Goal: Task Accomplishment & Management: Use online tool/utility

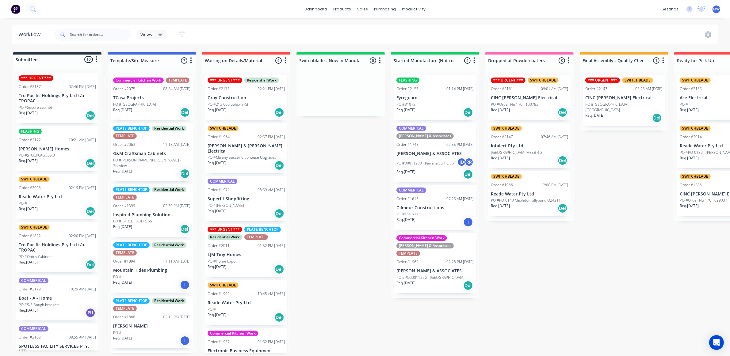
click at [328, 210] on div "Submitted 10 Status colour #273444 hex #273444 Save Cancel Summaries Total orde…" at bounding box center [506, 202] width 1023 height 301
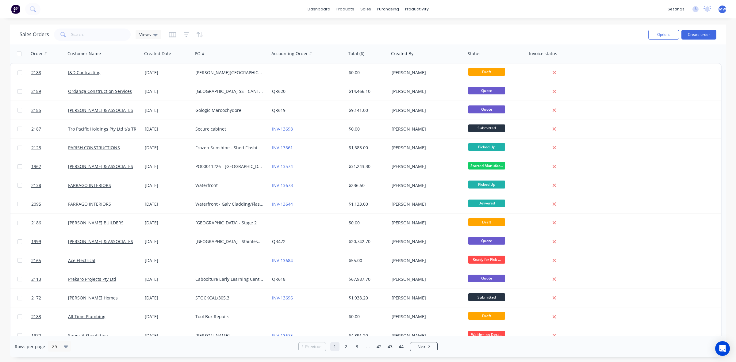
click at [198, 70] on div "[PERSON_NAME][GEOGRAPHIC_DATA] - Tuckshop Refurbishment" at bounding box center [229, 73] width 68 height 6
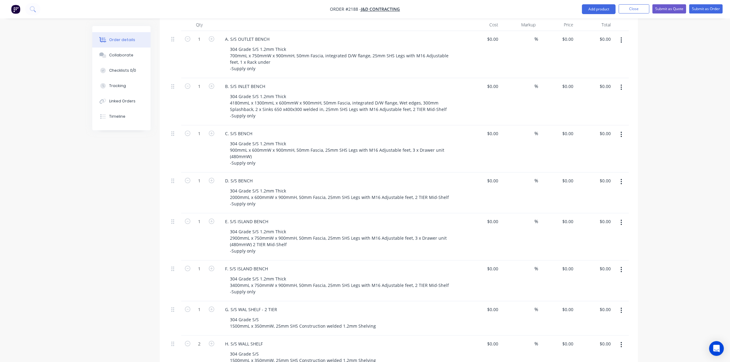
scroll to position [153, 0]
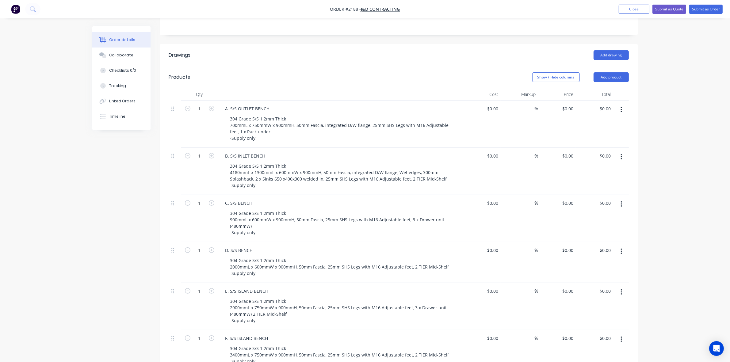
click at [140, 208] on div "Created by Mark Created 14/08/25 Required 14/08/25 Assigned to Add team member …" at bounding box center [365, 296] width 546 height 847
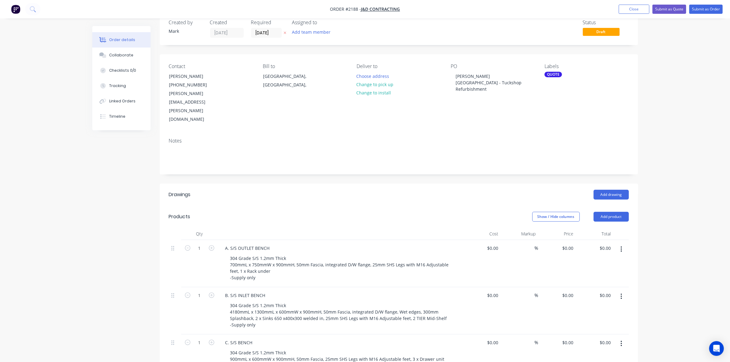
scroll to position [0, 0]
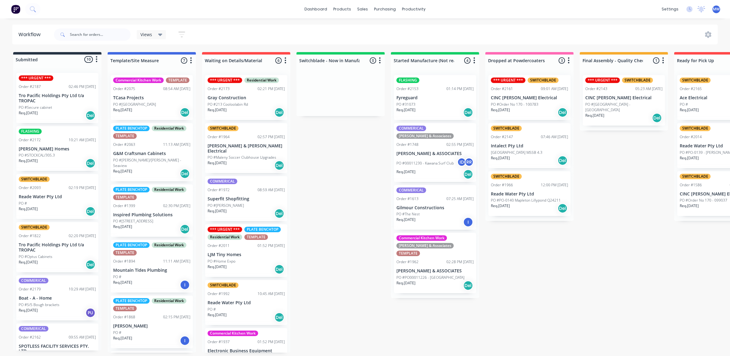
click at [337, 166] on div "Submitted 10 Status colour #273444 hex #273444 Save Cancel Summaries Total orde…" at bounding box center [506, 202] width 1023 height 301
click at [323, 217] on div "Submitted 10 Status colour #273444 hex #273444 Save Cancel Summaries Total orde…" at bounding box center [506, 202] width 1023 height 301
click at [338, 236] on div "Submitted 10 Status colour #273444 hex #273444 Save Cancel Summaries Total orde…" at bounding box center [506, 202] width 1023 height 301
click at [329, 158] on div "Submitted 10 Status colour #273444 hex #273444 Save Cancel Summaries Total orde…" at bounding box center [506, 202] width 1023 height 301
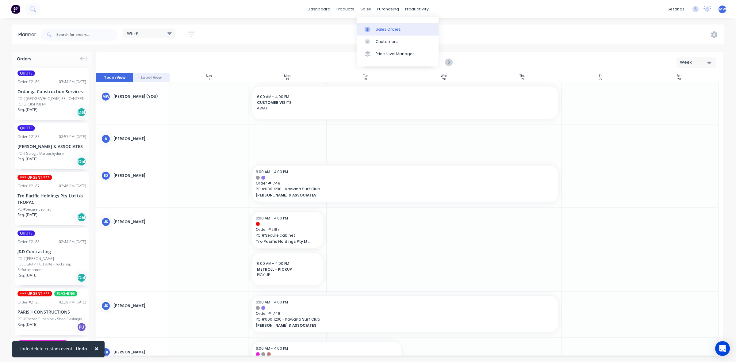
click at [384, 29] on div "Sales Orders" at bounding box center [388, 30] width 25 height 6
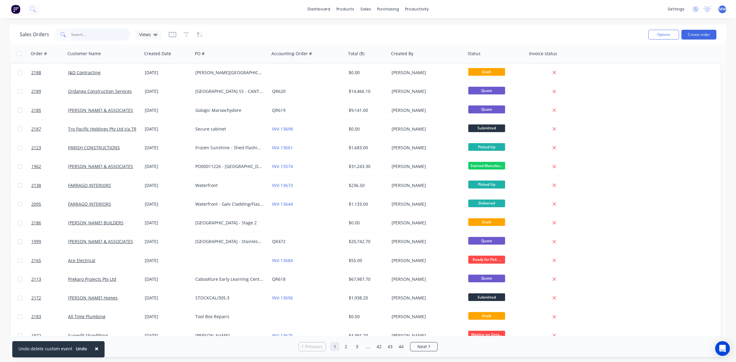
click at [100, 35] on input "text" at bounding box center [101, 35] width 60 height 12
click at [103, 36] on input "text" at bounding box center [101, 35] width 60 height 12
type input "2157"
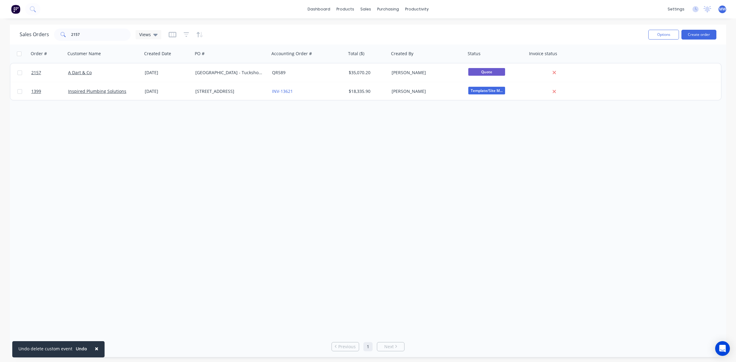
click at [175, 204] on div "Order # Customer Name Created Date PO # Accounting Order # Total ($) Created By…" at bounding box center [368, 190] width 716 height 292
click at [101, 204] on div "Order # Customer Name Created Date PO # Accounting Order # Total ($) Created By…" at bounding box center [368, 190] width 716 height 292
click at [136, 174] on div "Order # Customer Name Created Date PO # Accounting Order # Total ($) Created By…" at bounding box center [368, 190] width 716 height 292
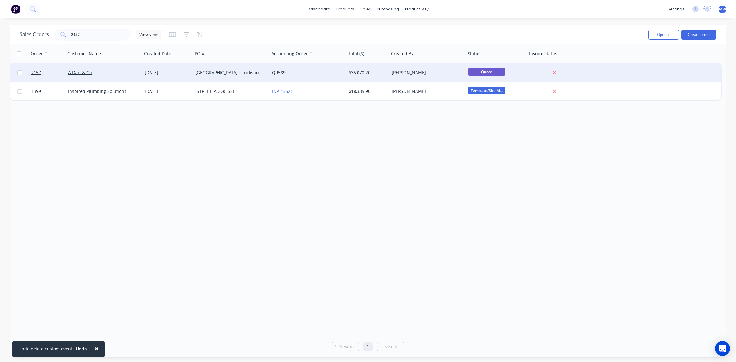
click at [195, 75] on div "Forest Lake SHS - Tuckshop Refurbishment" at bounding box center [229, 73] width 68 height 6
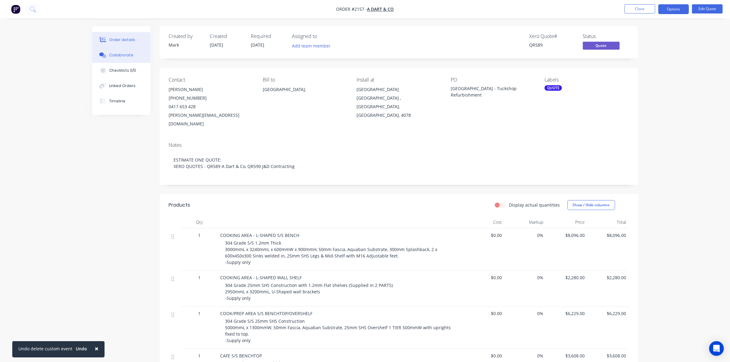
click at [122, 59] on button "Collaborate" at bounding box center [121, 55] width 58 height 15
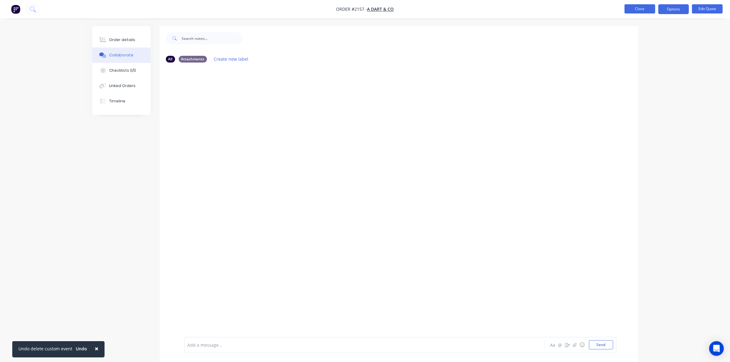
click at [633, 8] on button "Close" at bounding box center [640, 8] width 31 height 9
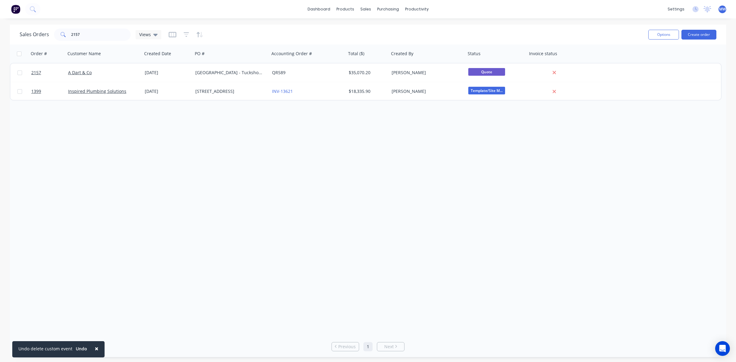
click at [97, 173] on div "Order # Customer Name Created Date PO # Accounting Order # Total ($) Created By…" at bounding box center [368, 190] width 716 height 292
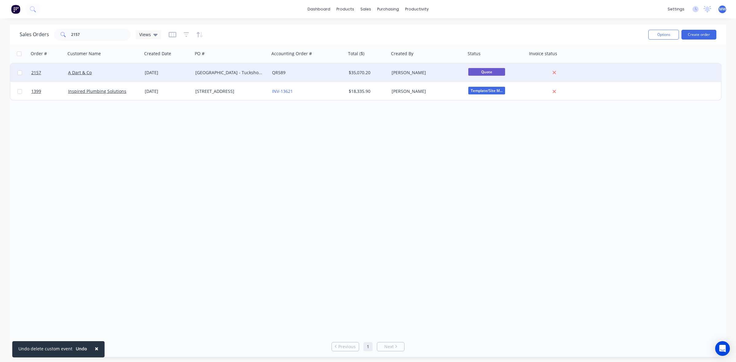
click at [171, 75] on div "11 Aug 2025" at bounding box center [168, 73] width 46 height 6
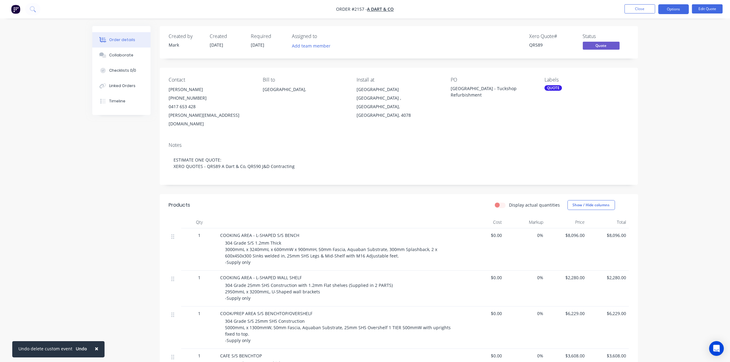
click at [666, 190] on div "Order details Collaborate Checklists 0/0 Linked Orders Timeline Order details C…" at bounding box center [365, 299] width 730 height 598
click at [647, 134] on div "Order details Collaborate Checklists 0/0 Linked Orders Timeline Order details C…" at bounding box center [365, 299] width 730 height 598
click at [132, 187] on div "Created by Mark Created 11/08/25 Required 11/08/25 Assigned to Add team member …" at bounding box center [365, 312] width 546 height 572
click at [667, 197] on div "Order details Collaborate Checklists 0/0 Linked Orders Timeline Order details C…" at bounding box center [365, 299] width 730 height 598
click at [128, 53] on div "Collaborate" at bounding box center [121, 55] width 24 height 6
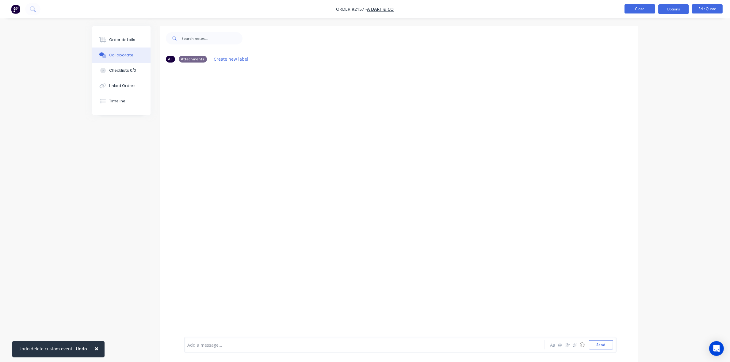
click at [632, 10] on button "Close" at bounding box center [640, 8] width 31 height 9
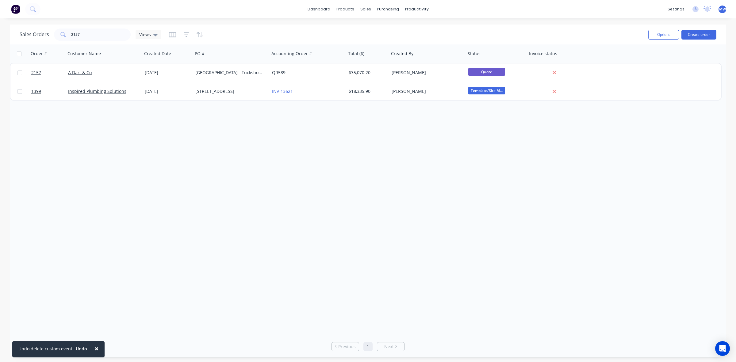
click at [233, 151] on div "Order # Customer Name Created Date PO # Accounting Order # Total ($) Created By…" at bounding box center [368, 190] width 716 height 292
click at [156, 186] on div "Order # Customer Name Created Date PO # Accounting Order # Total ($) Created By…" at bounding box center [368, 190] width 716 height 292
click at [169, 208] on div "Order # Customer Name Created Date PO # Accounting Order # Total ($) Created By…" at bounding box center [368, 190] width 716 height 292
click at [226, 240] on div "Order # Customer Name Created Date PO # Accounting Order # Total ($) Created By…" at bounding box center [368, 190] width 716 height 292
click at [209, 156] on div "Order # Customer Name Created Date PO # Accounting Order # Total ($) Created By…" at bounding box center [368, 190] width 716 height 292
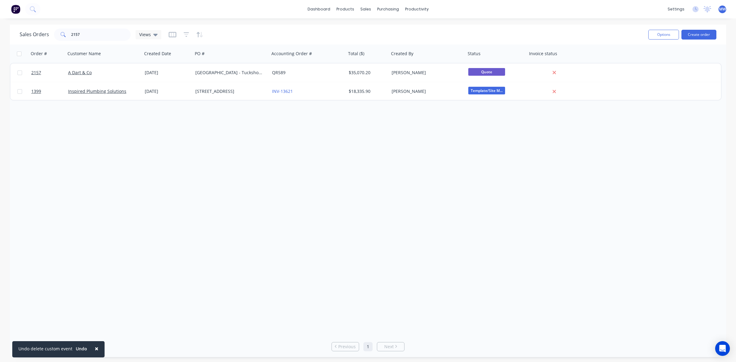
click at [212, 155] on div "Order # Customer Name Created Date PO # Accounting Order # Total ($) Created By…" at bounding box center [368, 190] width 716 height 292
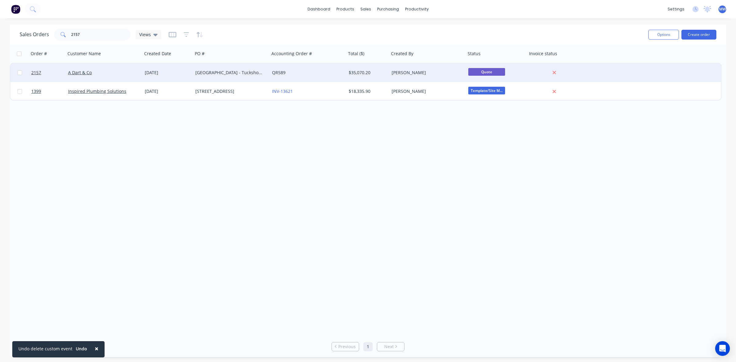
click at [224, 67] on div "Forest Lake SHS - Tuckshop Refurbishment" at bounding box center [231, 72] width 77 height 18
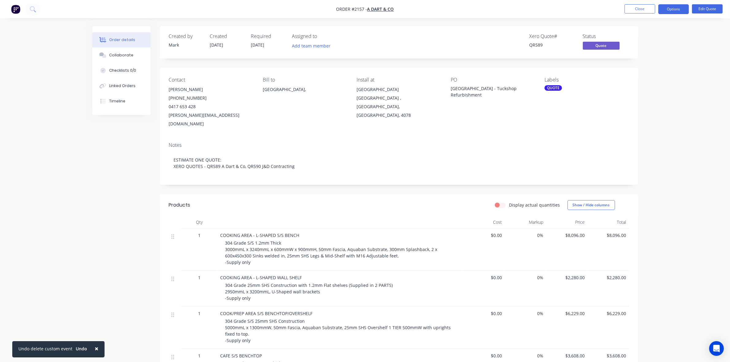
drag, startPoint x: 94, startPoint y: 175, endPoint x: 99, endPoint y: 179, distance: 6.5
click at [93, 175] on div "Created by Mark Created 11/08/25 Required 11/08/25 Assigned to Add team member …" at bounding box center [365, 312] width 546 height 572
click at [692, 153] on div "Order details Collaborate Checklists 0/0 Linked Orders Timeline Order details C…" at bounding box center [365, 299] width 730 height 598
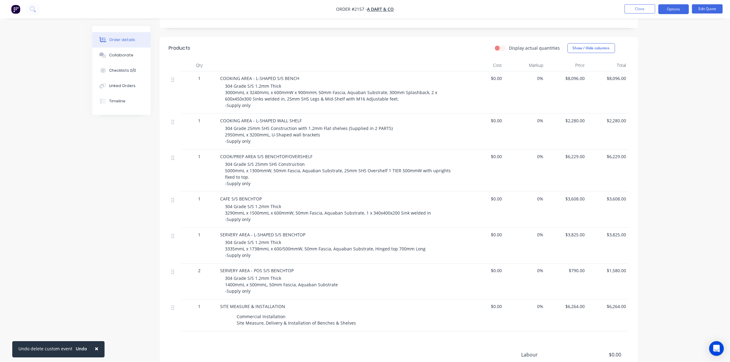
scroll to position [144, 0]
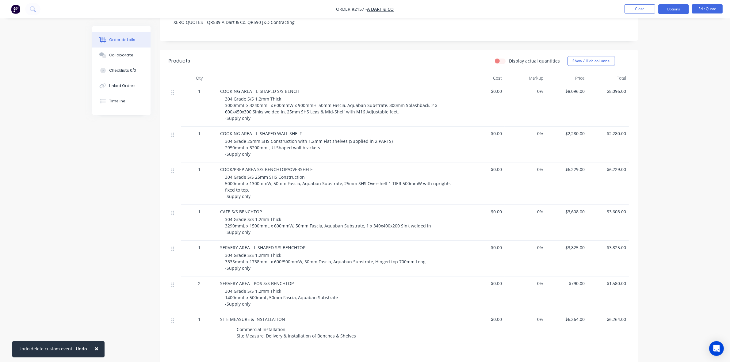
click at [690, 205] on div "Order details Collaborate Checklists 0/0 Linked Orders Timeline Order details C…" at bounding box center [365, 155] width 730 height 598
click at [61, 161] on div "Order details Collaborate Checklists 0/0 Linked Orders Timeline Order details C…" at bounding box center [365, 155] width 730 height 598
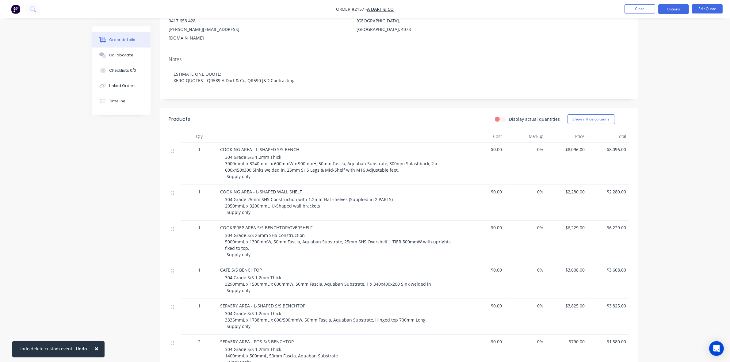
scroll to position [0, 0]
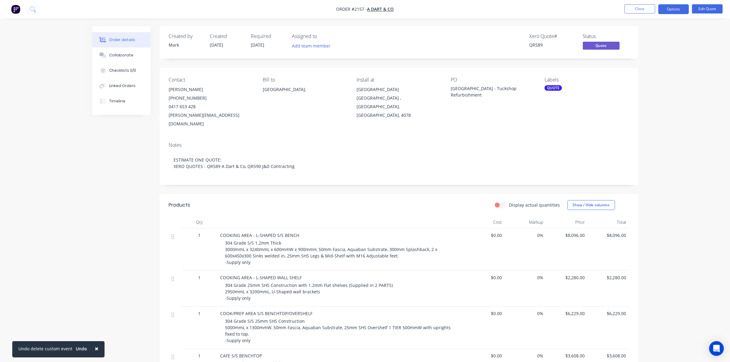
click at [677, 160] on div "Order details Collaborate Checklists 0/0 Linked Orders Timeline Order details C…" at bounding box center [365, 299] width 730 height 598
click at [721, 164] on div "Order details Collaborate Checklists 0/0 Linked Orders Timeline Order details C…" at bounding box center [365, 299] width 730 height 598
click at [683, 130] on div "Order details Collaborate Checklists 0/0 Linked Orders Timeline Order details C…" at bounding box center [365, 299] width 730 height 598
click at [702, 155] on div "Order details Collaborate Checklists 0/0 Linked Orders Timeline Order details C…" at bounding box center [365, 299] width 730 height 598
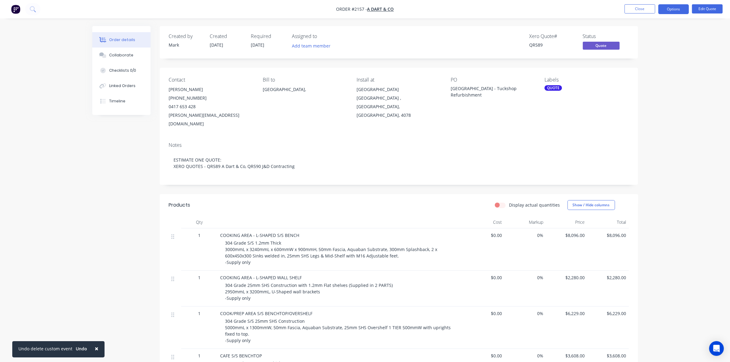
drag, startPoint x: 693, startPoint y: 145, endPoint x: 689, endPoint y: 144, distance: 4.0
click at [693, 145] on div "Order details Collaborate Checklists 0/0 Linked Orders Timeline Order details C…" at bounding box center [365, 299] width 730 height 598
click at [690, 143] on div "Order details Collaborate Checklists 0/0 Linked Orders Timeline Order details C…" at bounding box center [365, 299] width 730 height 598
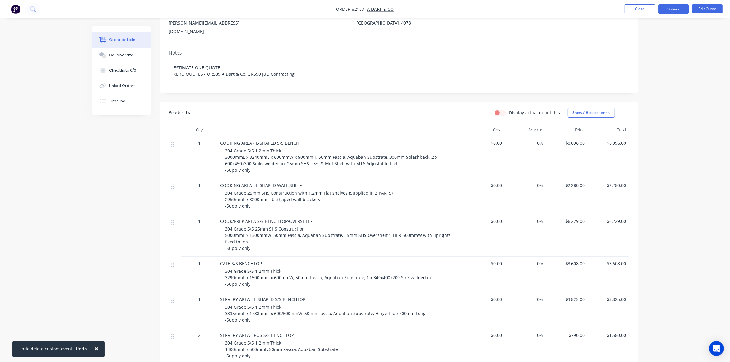
scroll to position [74, 0]
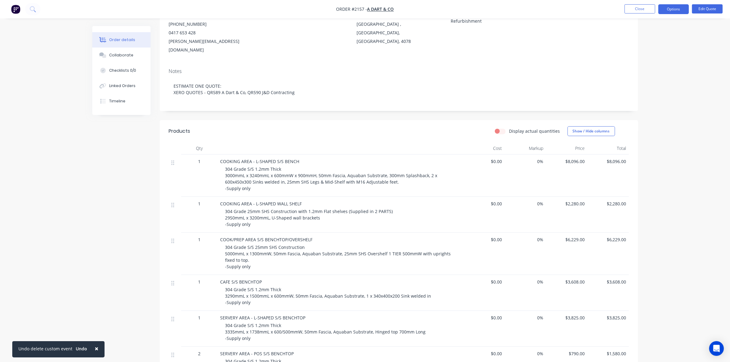
drag, startPoint x: 614, startPoint y: 102, endPoint x: 616, endPoint y: 98, distance: 4.9
click at [614, 101] on div "Notes ESTIMATE ONE QUOTE: XERO QUOTES - QR589 A Dart & Co, QR590 J&D Contracting" at bounding box center [399, 87] width 478 height 48
click at [651, 92] on div "Order details Collaborate Checklists 0/0 Linked Orders Timeline Order details C…" at bounding box center [365, 225] width 730 height 598
click at [620, 66] on div "Notes ESTIMATE ONE QUOTE: XERO QUOTES - QR589 A Dart & Co, QR590 J&D Contracting" at bounding box center [399, 87] width 478 height 48
click at [691, 111] on div "Order details Collaborate Checklists 0/0 Linked Orders Timeline Order details C…" at bounding box center [365, 225] width 730 height 598
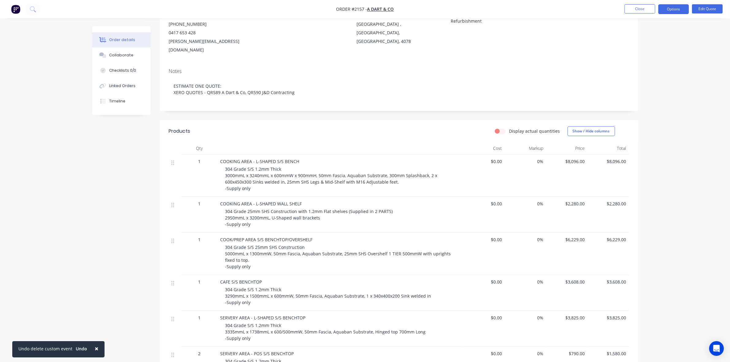
scroll to position [0, 0]
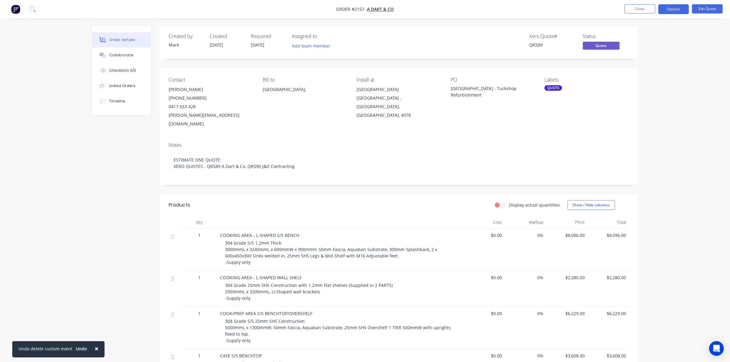
click at [672, 138] on div "Order details Collaborate Checklists 0/0 Linked Orders Timeline Order details C…" at bounding box center [365, 299] width 730 height 598
click at [660, 117] on div "Order details Collaborate Checklists 0/0 Linked Orders Timeline Order details C…" at bounding box center [365, 299] width 730 height 598
click at [662, 117] on div "Order details Collaborate Checklists 0/0 Linked Orders Timeline Order details C…" at bounding box center [365, 299] width 730 height 598
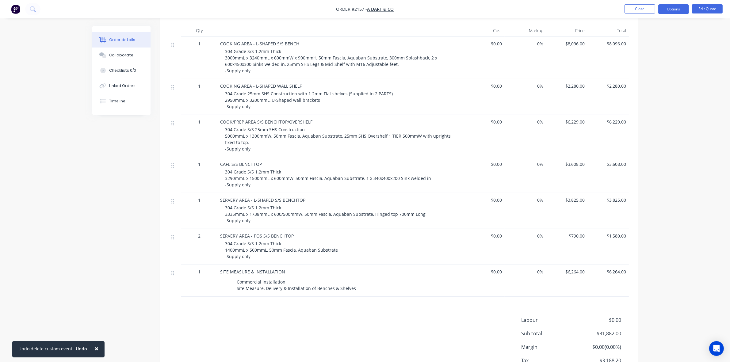
scroll to position [227, 0]
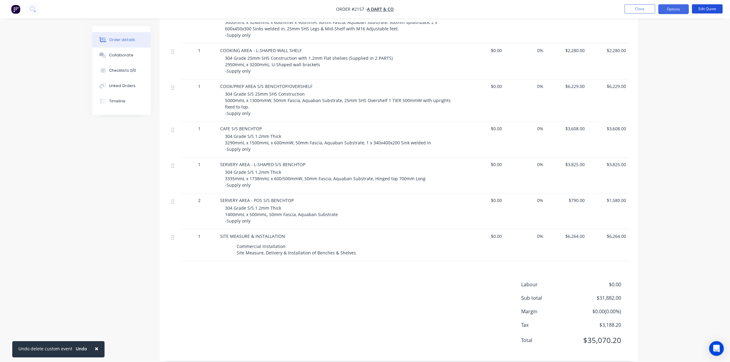
click at [701, 14] on li "Edit Quote" at bounding box center [707, 9] width 31 height 10
click at [701, 11] on button "Edit Quote" at bounding box center [707, 8] width 31 height 9
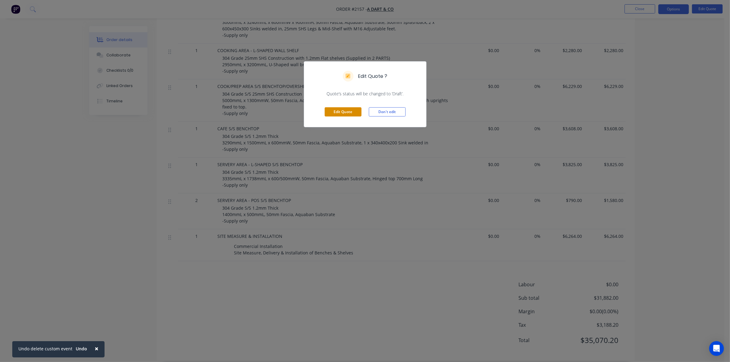
click at [348, 109] on button "Edit Quote" at bounding box center [343, 111] width 37 height 9
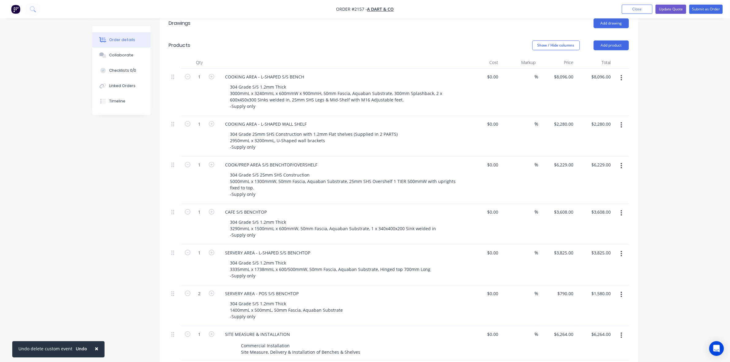
scroll to position [307, 0]
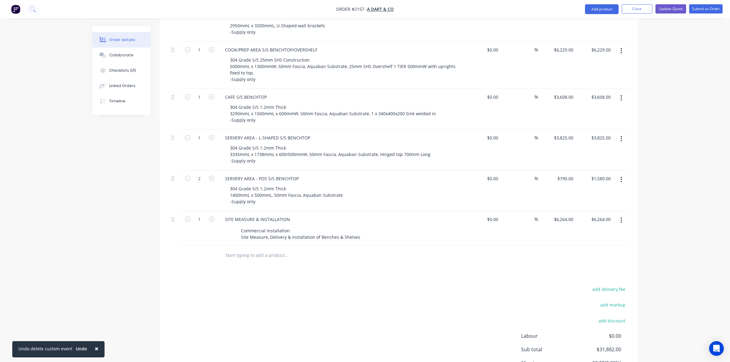
click at [238, 249] on input "text" at bounding box center [286, 255] width 123 height 12
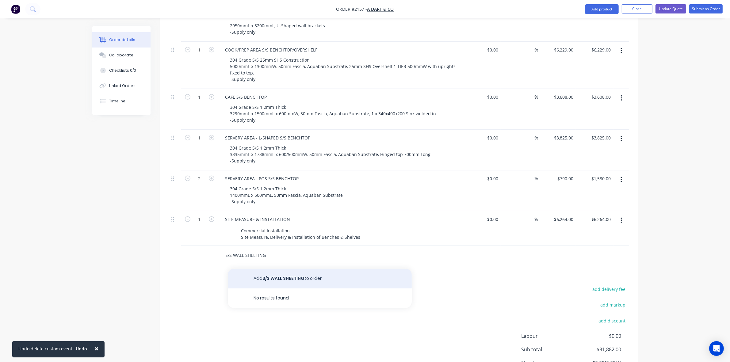
type input "S/S WALL SHEETING"
click at [269, 269] on button "Add S/S WALL SHEETING to order" at bounding box center [320, 279] width 184 height 20
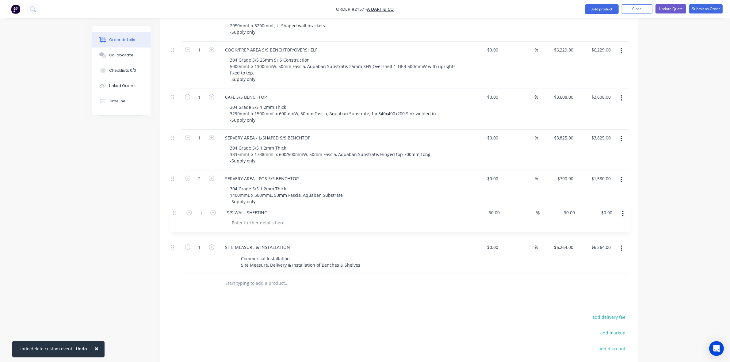
drag, startPoint x: 173, startPoint y: 247, endPoint x: 175, endPoint y: 209, distance: 37.8
click at [175, 209] on div "1 COOKING AREA - L-SHAPED S/S BENCH 304 Grade S/S 1.2mm Thick 3000mmL x 3240mmL…" at bounding box center [399, 114] width 460 height 320
click at [284, 254] on div "Commercial Installation Site Measure, Delivery & Installation of Benches & Shel…" at bounding box center [301, 261] width 124 height 15
drag, startPoint x: 357, startPoint y: 255, endPoint x: 364, endPoint y: 271, distance: 16.6
click at [358, 256] on div "Commercial Installation Site Measure, Delivery & Installation of Benches & Shel…" at bounding box center [301, 261] width 124 height 15
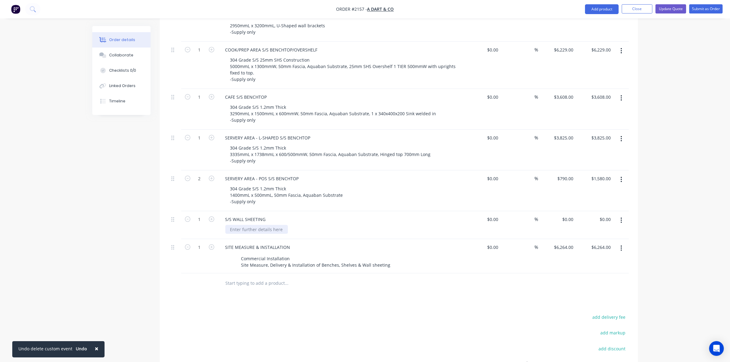
click at [247, 225] on div at bounding box center [256, 229] width 63 height 9
click at [229, 225] on div "Approx 14Lm" at bounding box center [243, 229] width 37 height 9
click at [261, 230] on div "304 Grade 0.9mm No.4 Approx 14Lm" at bounding box center [267, 229] width 84 height 9
click at [568, 243] on input "6264" at bounding box center [565, 247] width 22 height 9
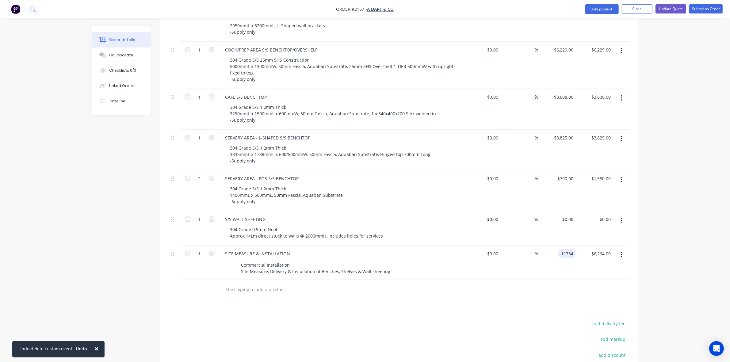
type input "$11,734.00"
click at [643, 195] on div "Order details Collaborate Checklists 0/0 Linked Orders Timeline Order details C…" at bounding box center [365, 87] width 558 height 737
click at [565, 213] on div "0 $0.00" at bounding box center [558, 228] width 38 height 34
type input "$3,250.00"
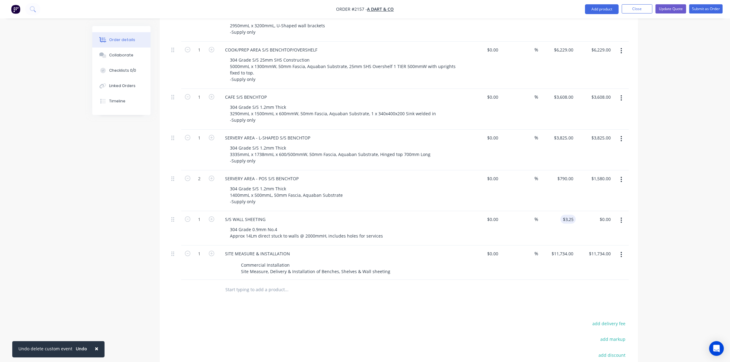
type input "$3,250.00"
click at [696, 183] on div "Order details Collaborate Checklists 0/0 Linked Orders Timeline Order details C…" at bounding box center [365, 74] width 730 height 763
click at [686, 164] on div "Order details Collaborate Checklists 0/0 Linked Orders Timeline Order details C…" at bounding box center [365, 74] width 730 height 763
click at [567, 215] on input "3250" at bounding box center [565, 219] width 22 height 9
type input "3"
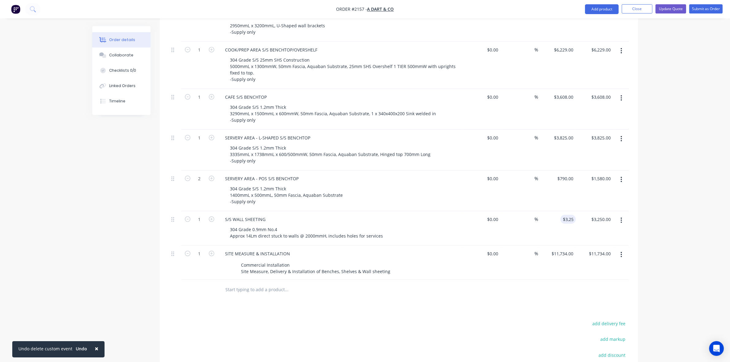
click at [648, 205] on div "Order details Collaborate Checklists 0/0 Linked Orders Timeline Order details C…" at bounding box center [365, 74] width 730 height 763
click at [670, 186] on div "Order details Collaborate Checklists 0/0 Linked Orders Timeline Order details C…" at bounding box center [365, 74] width 730 height 763
click at [669, 221] on div "Order details Collaborate Checklists 0/0 Linked Orders Timeline Order details C…" at bounding box center [365, 74] width 730 height 763
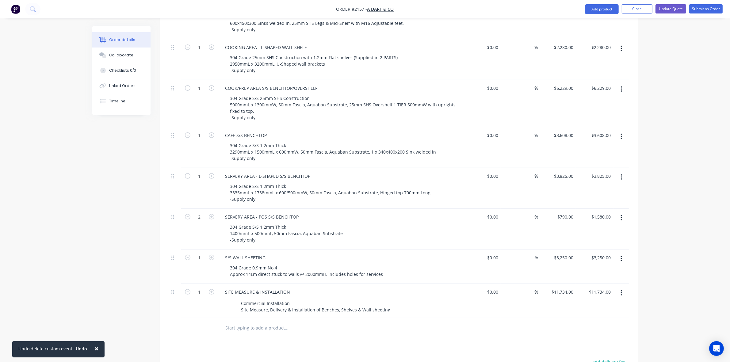
click at [655, 250] on div "Order details Collaborate Checklists 0/0 Linked Orders Timeline Order details C…" at bounding box center [365, 113] width 730 height 763
click at [571, 253] on input "3250" at bounding box center [565, 257] width 22 height 9
type input "$3,250.00"
click at [697, 217] on div "Order details Collaborate Checklists 0/0 Linked Orders Timeline Order details C…" at bounding box center [365, 113] width 730 height 763
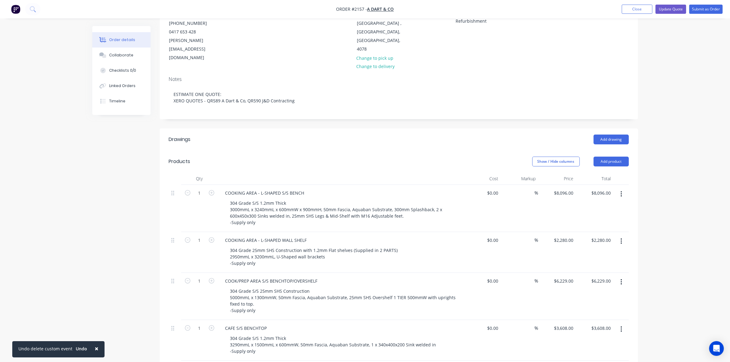
scroll to position [0, 0]
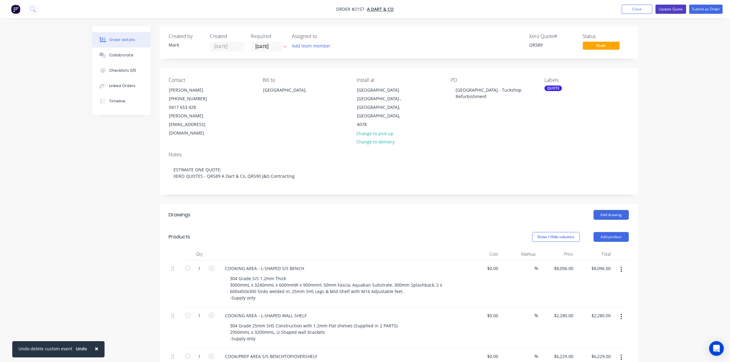
click at [675, 9] on button "Update Quote" at bounding box center [671, 9] width 31 height 9
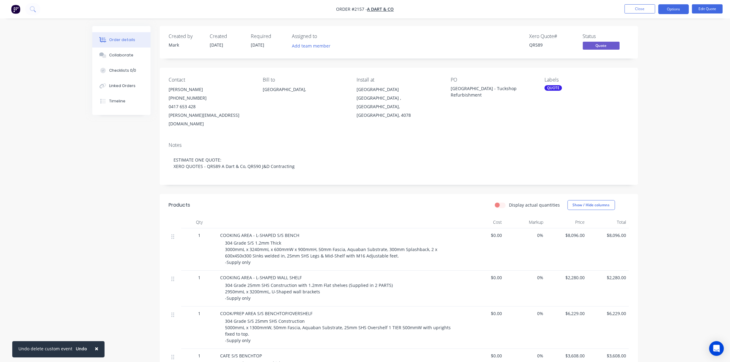
click at [668, 77] on div "Order details Collaborate Checklists 0/0 Linked Orders Timeline Order details C…" at bounding box center [365, 313] width 730 height 627
